Goal: Information Seeking & Learning: Learn about a topic

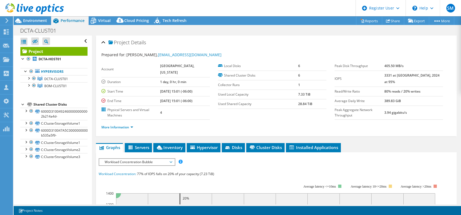
select select "USEast"
select select "USD"
click at [306, 145] on span "Installed Applications" at bounding box center [312, 147] width 49 height 5
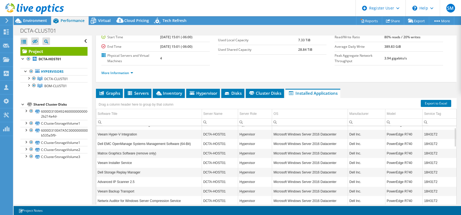
scroll to position [7, 0]
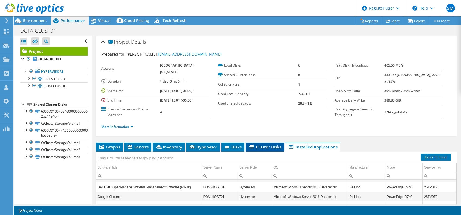
click at [274, 144] on span "Cluster Disks" at bounding box center [264, 146] width 33 height 5
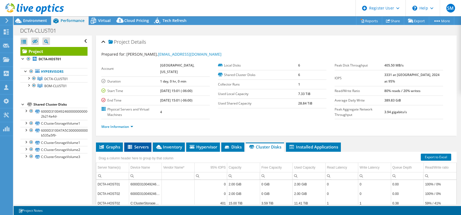
click at [142, 144] on span "Servers" at bounding box center [138, 146] width 22 height 5
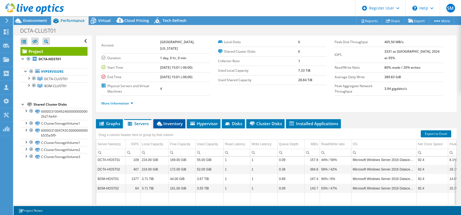
click at [172, 119] on li "Inventory" at bounding box center [169, 123] width 32 height 9
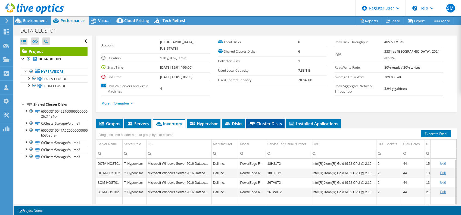
click at [277, 121] on span "Cluster Disks" at bounding box center [265, 123] width 33 height 5
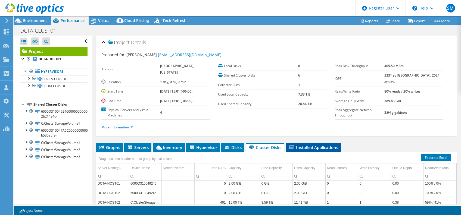
click at [301, 143] on li "Installed Applications" at bounding box center [313, 147] width 55 height 9
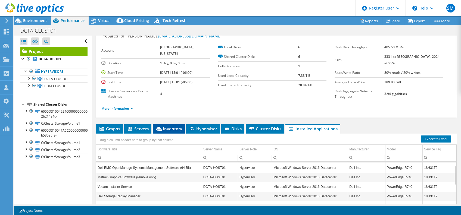
click at [170, 126] on span "Inventory" at bounding box center [168, 128] width 27 height 5
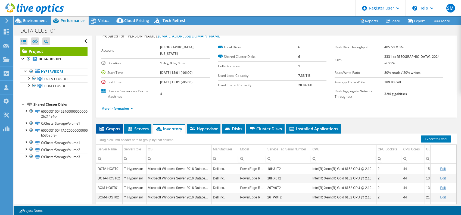
click at [111, 126] on span "Graphs" at bounding box center [109, 128] width 21 height 5
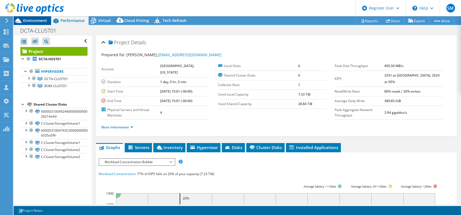
click at [24, 20] on span "Environment" at bounding box center [35, 20] width 24 height 5
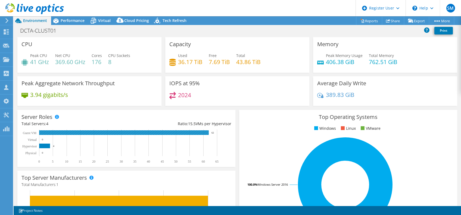
click at [132, 132] on rect at bounding box center [123, 132] width 169 height 5
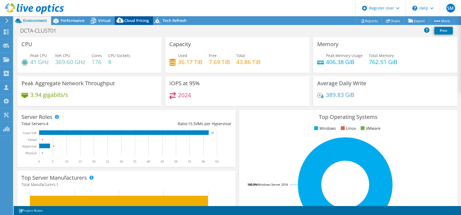
click at [136, 20] on span "Cloud Pricing" at bounding box center [136, 20] width 25 height 5
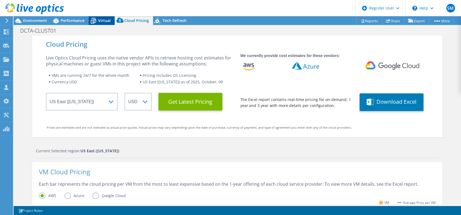
click at [105, 19] on span "Virtual" at bounding box center [104, 20] width 12 height 5
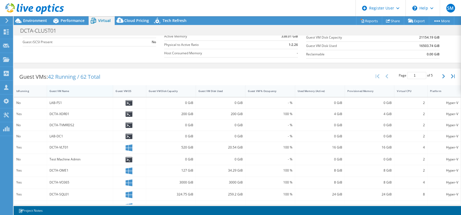
click at [56, 91] on div "Guest VM Name" at bounding box center [76, 91] width 55 height 4
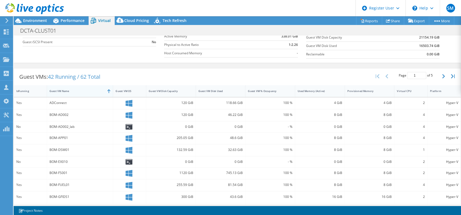
click at [56, 91] on div "Guest VM Name" at bounding box center [76, 91] width 55 height 4
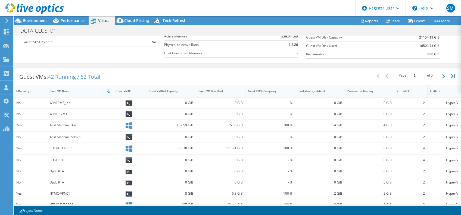
click at [56, 91] on div "Guest VM Name" at bounding box center [76, 91] width 55 height 4
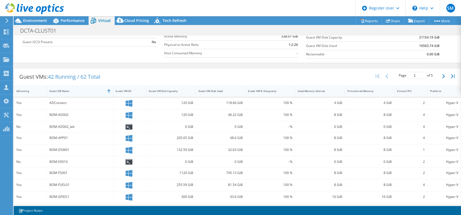
click at [56, 91] on div "Guest VM Name" at bounding box center [76, 91] width 55 height 4
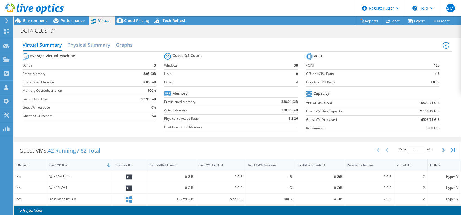
scroll to position [0, 0]
click at [66, 17] on div "Performance" at bounding box center [69, 20] width 37 height 9
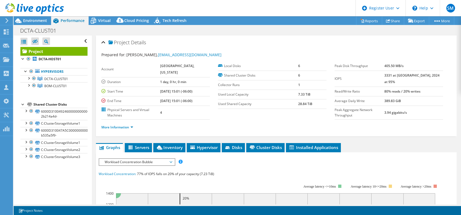
scroll to position [12, 0]
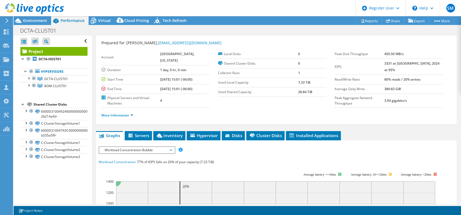
click at [163, 147] on span "Workload Concentration Bubble" at bounding box center [137, 150] width 70 height 7
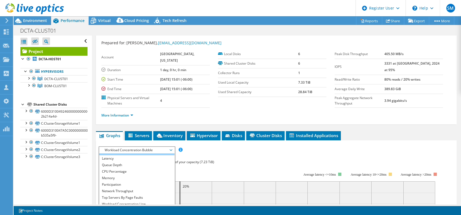
scroll to position [20, 0]
click at [149, 206] on li "Workload Concentration Bubble" at bounding box center [136, 209] width 75 height 7
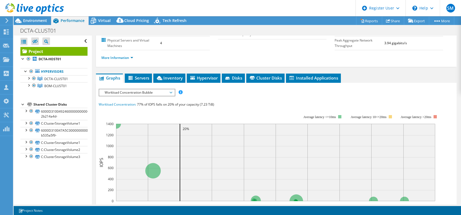
scroll to position [51, 0]
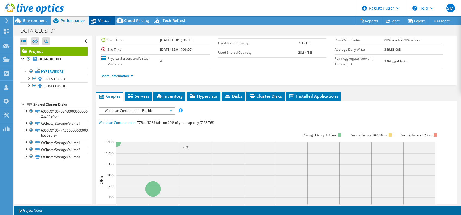
click at [99, 21] on span "Virtual" at bounding box center [104, 20] width 12 height 5
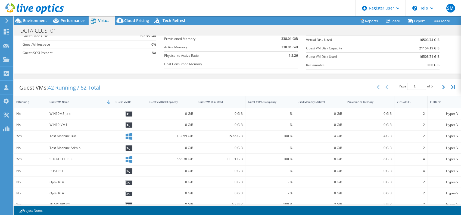
scroll to position [64, 0]
